Goal: Task Accomplishment & Management: Complete application form

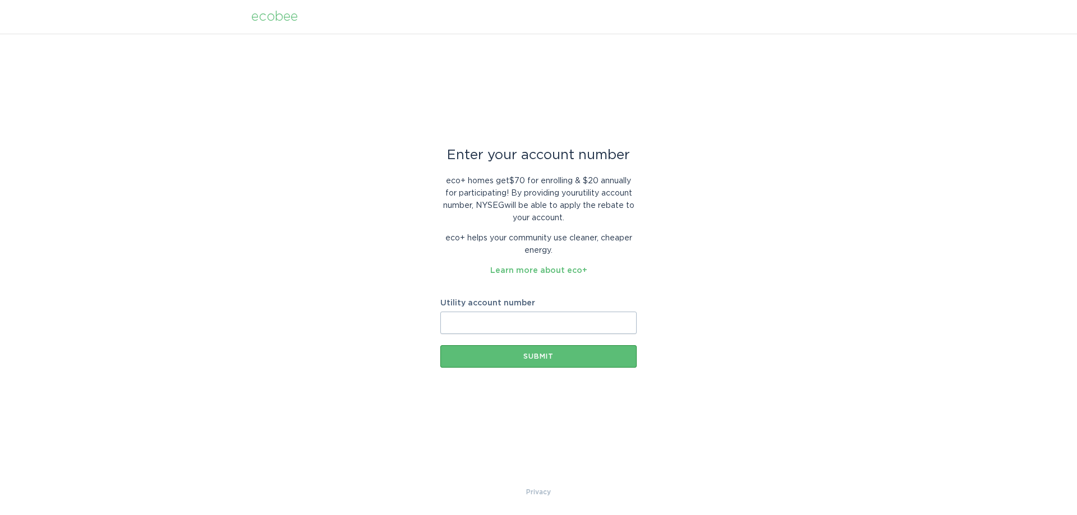
click at [469, 329] on input "Utility account number" at bounding box center [538, 323] width 196 height 22
type input "10092250348"
click at [537, 356] on div "Submit" at bounding box center [538, 356] width 185 height 7
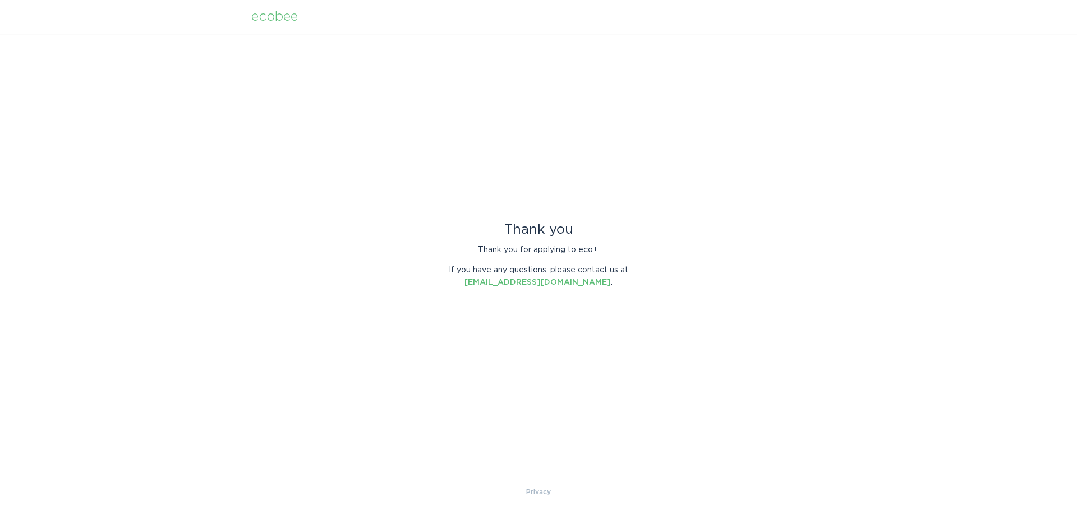
click at [660, 174] on div "Thank you Thank you for applying to eco+. If you have any questions, please con…" at bounding box center [538, 260] width 1077 height 453
